Goal: Navigation & Orientation: Find specific page/section

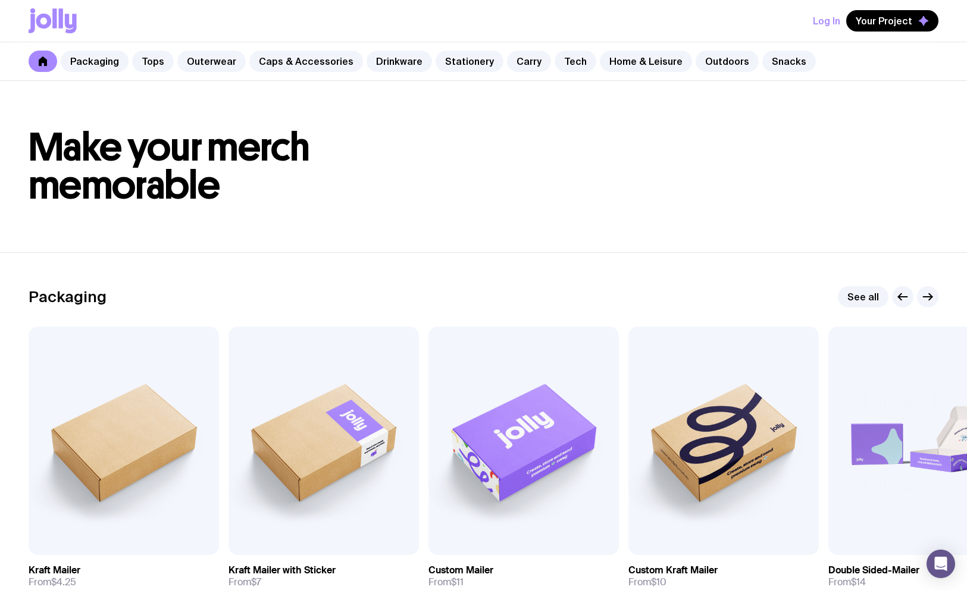
click at [830, 21] on button "Log In" at bounding box center [826, 20] width 27 height 21
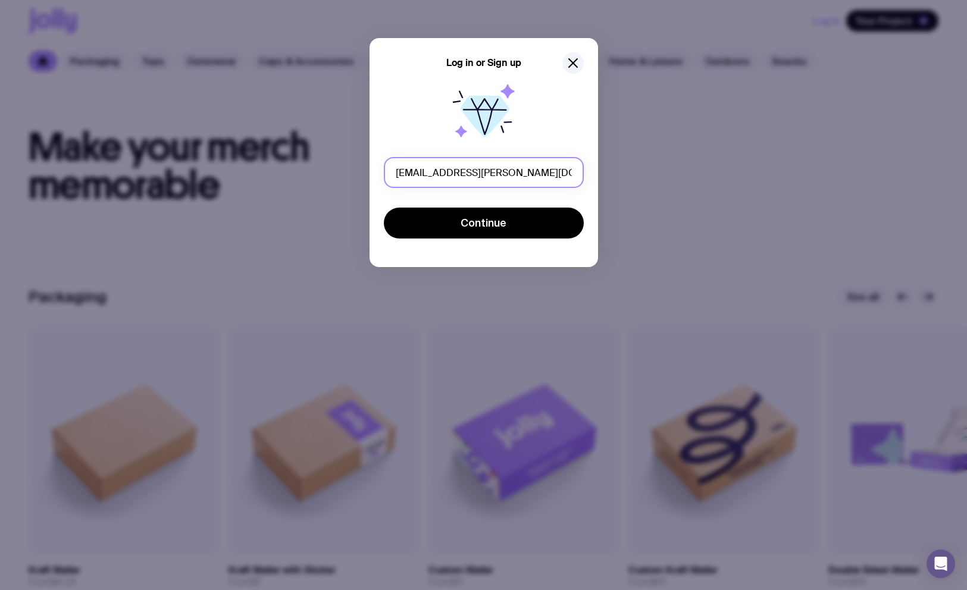
type input "[EMAIL_ADDRESS][PERSON_NAME][DOMAIN_NAME]"
click at [384, 208] on button "Continue" at bounding box center [484, 223] width 200 height 31
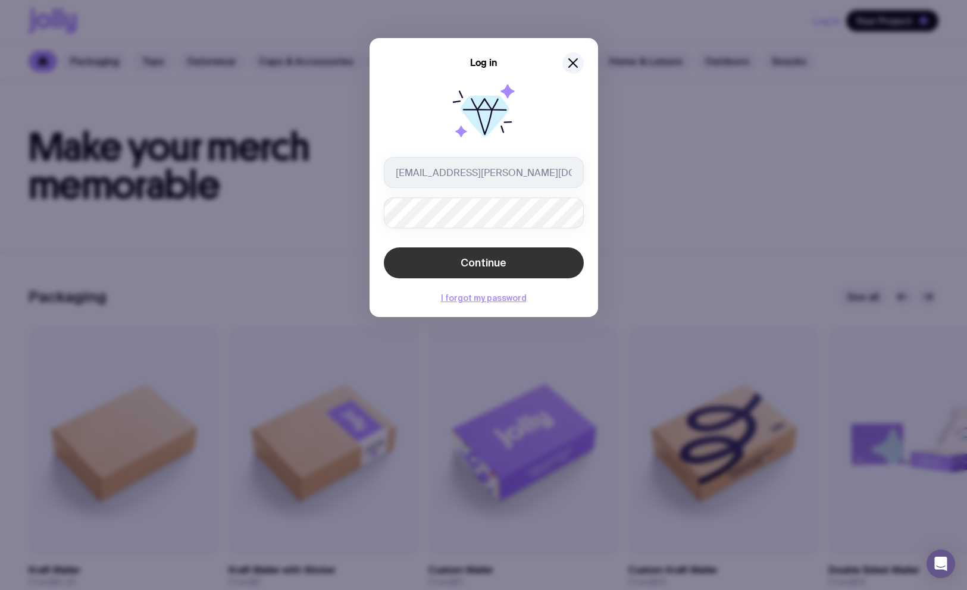
click at [572, 261] on button "Continue" at bounding box center [484, 262] width 200 height 31
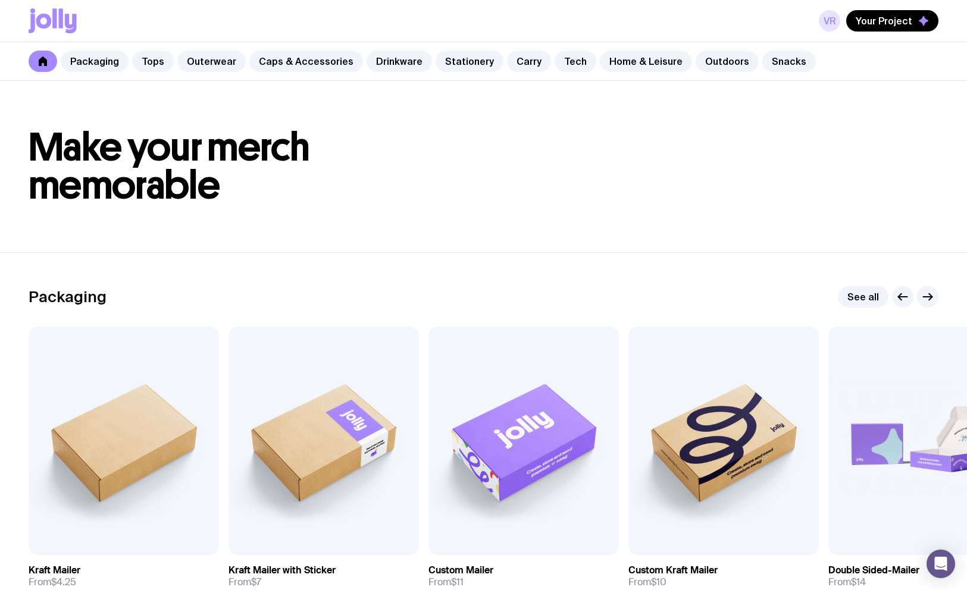
click at [832, 20] on link "VR" at bounding box center [828, 20] width 21 height 21
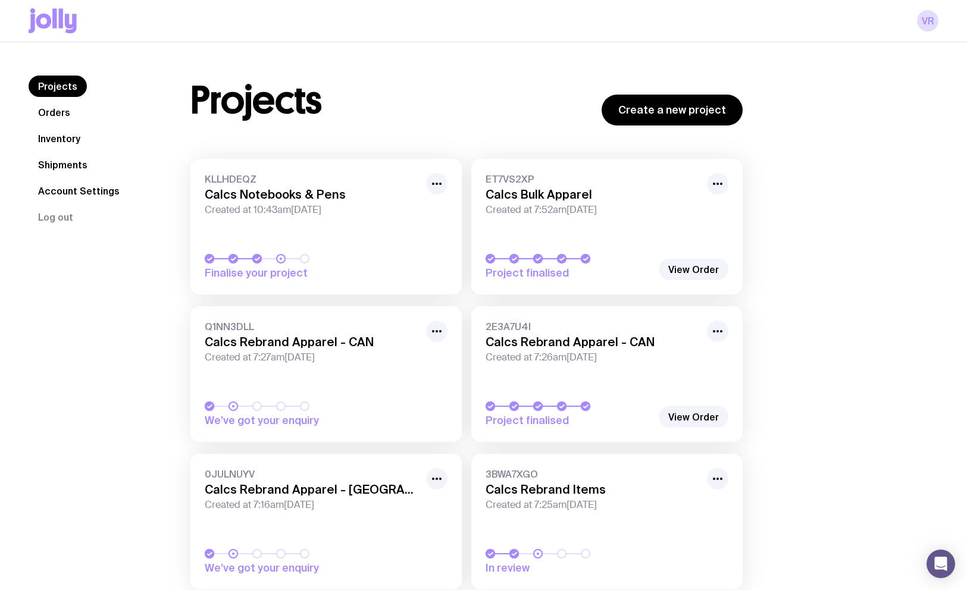
click at [70, 143] on link "Inventory" at bounding box center [59, 138] width 61 height 21
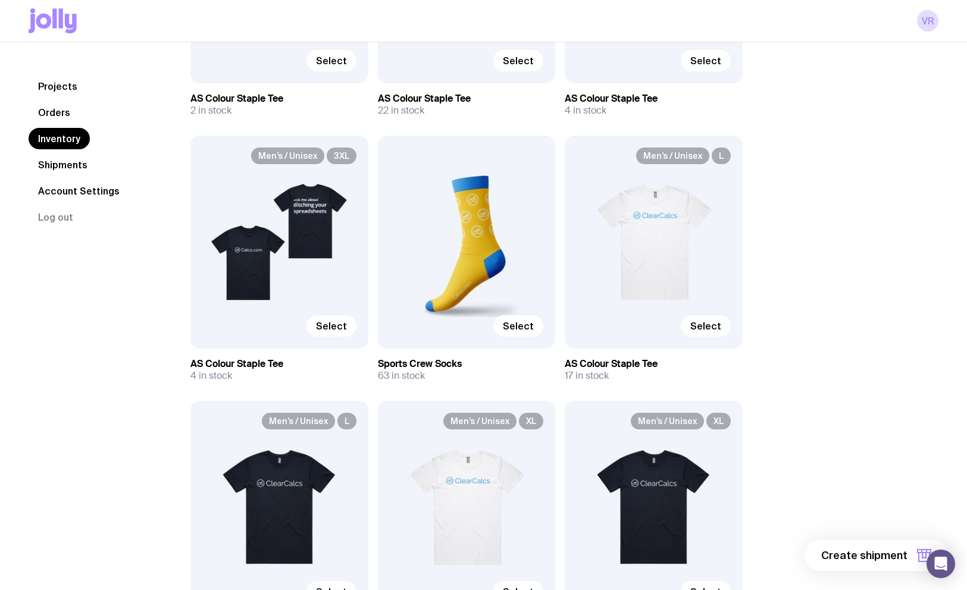
scroll to position [1818, 0]
